Goal: Check status: Check status

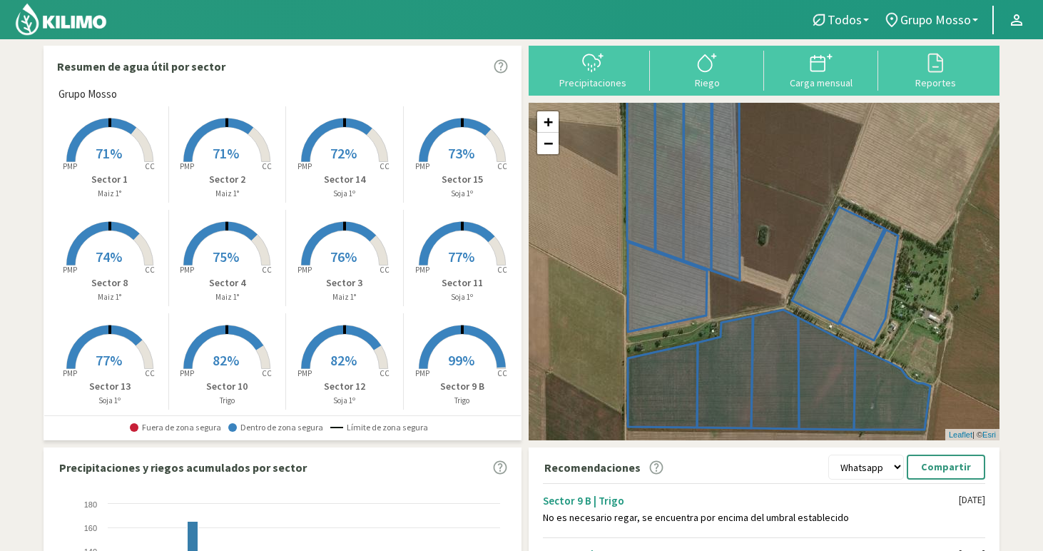
click at [113, 147] on span "71%" at bounding box center [109, 153] width 26 height 18
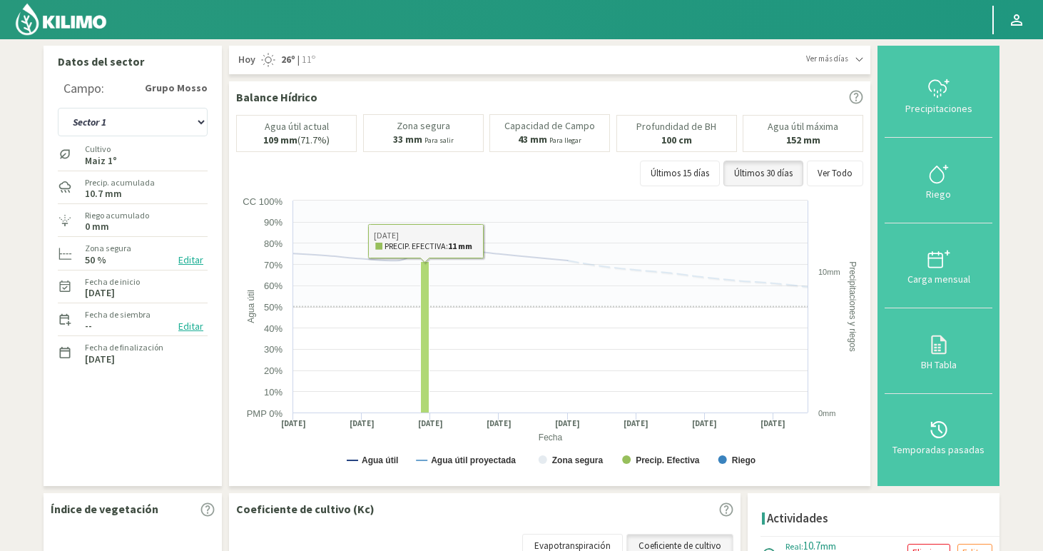
click at [425, 285] on rect at bounding box center [425, 337] width 9 height 151
click at [425, 279] on rect at bounding box center [425, 337] width 9 height 151
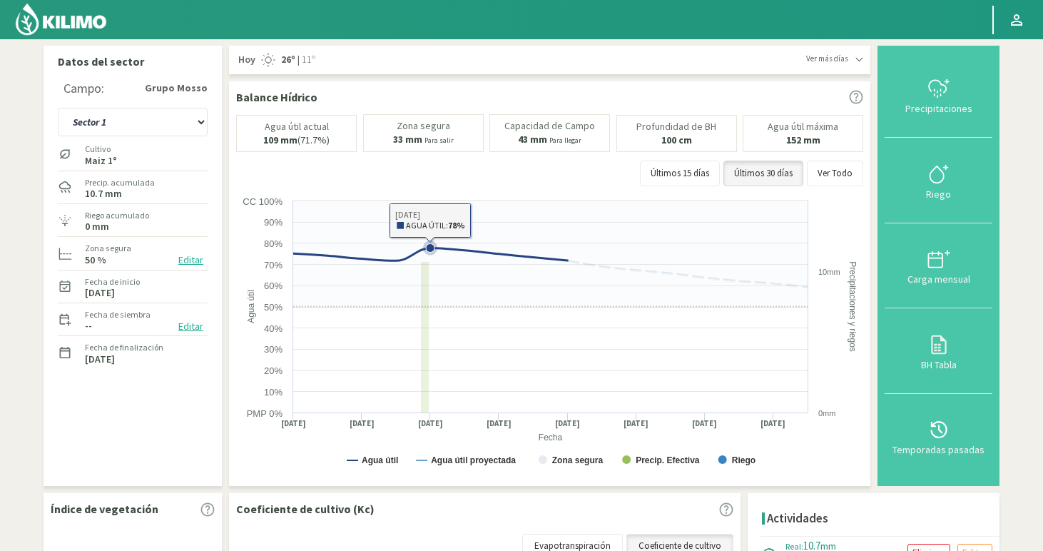
click at [427, 247] on icon at bounding box center [430, 248] width 9 height 9
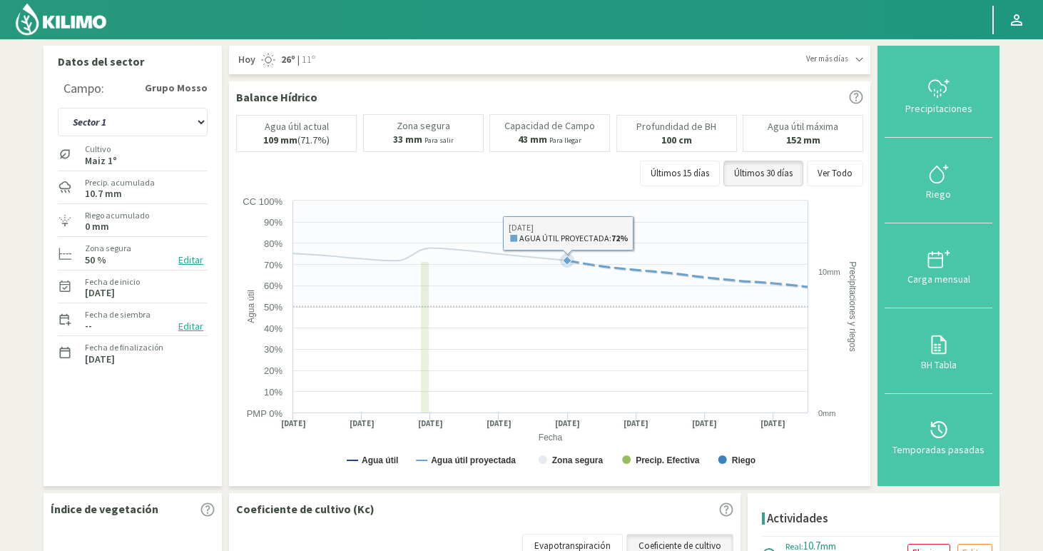
click at [565, 265] on icon at bounding box center [567, 260] width 14 height 14
